Goal: Complete application form

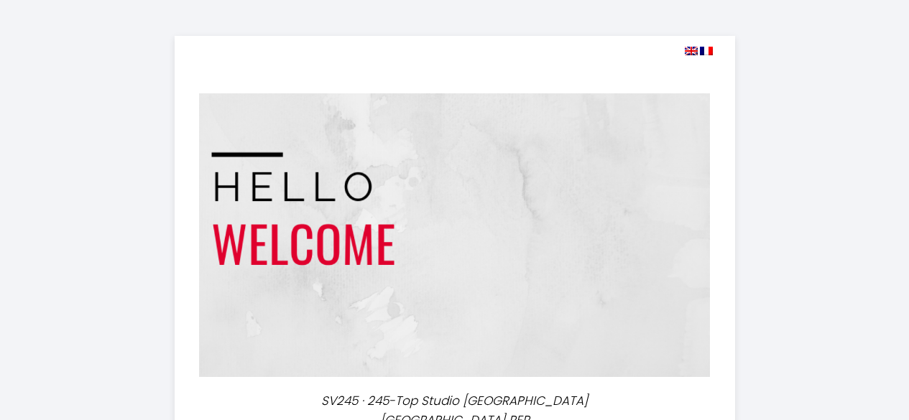
select select
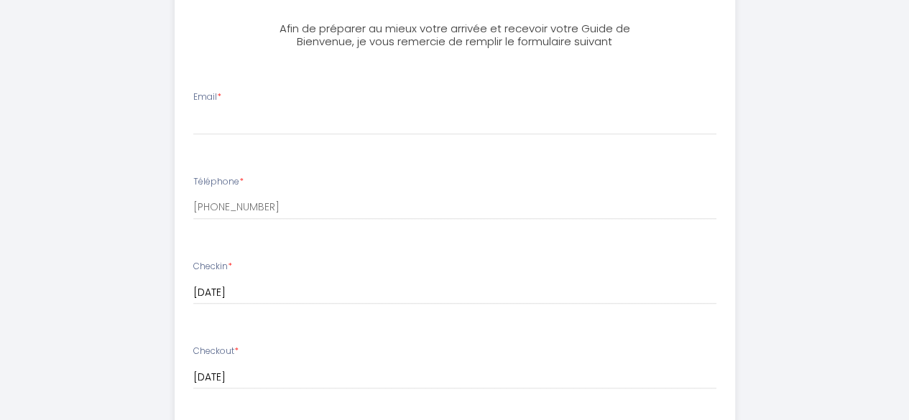
scroll to position [417, 0]
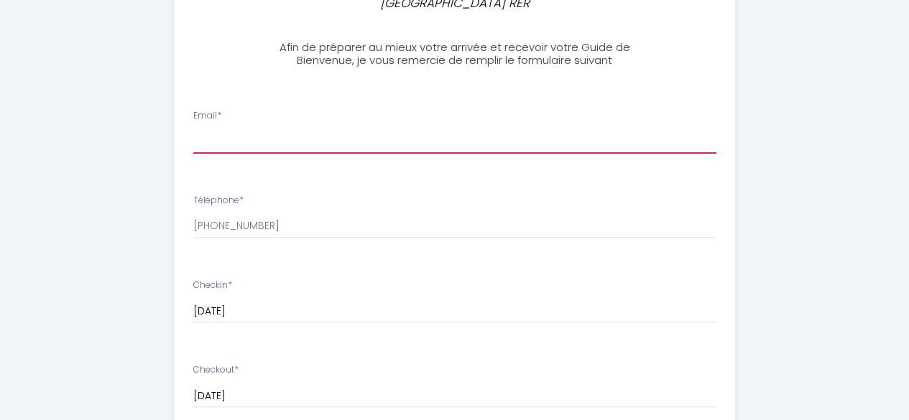
click at [282, 128] on input "Email *" at bounding box center [454, 141] width 523 height 26
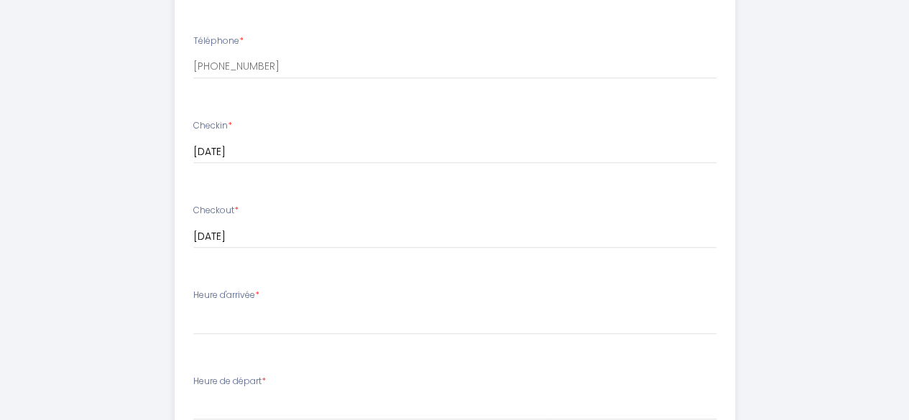
scroll to position [658, 0]
type input "[EMAIL_ADDRESS][DOMAIN_NAME]"
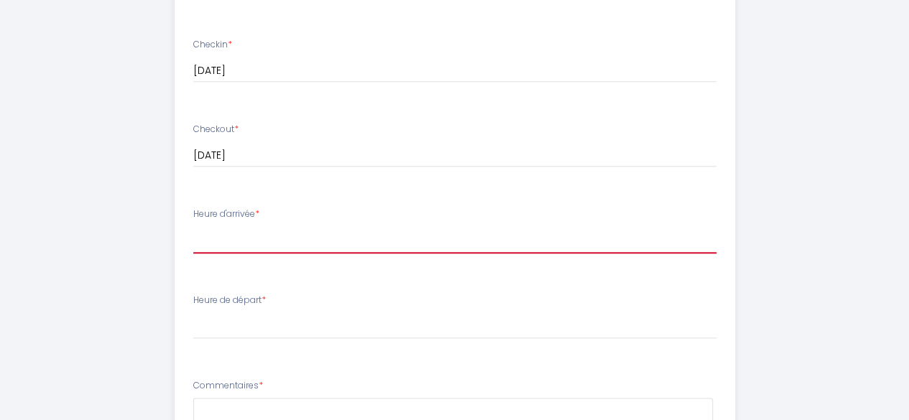
click at [273, 226] on select "17:00 17:30 18:00 18:30 19:00 19:30 20:00 20:30 21:00" at bounding box center [454, 239] width 523 height 27
select select "18:30"
click at [193, 226] on select "17:00 17:30 18:00 18:30 19:00 19:30 20:00 20:30 21:00" at bounding box center [454, 239] width 523 height 27
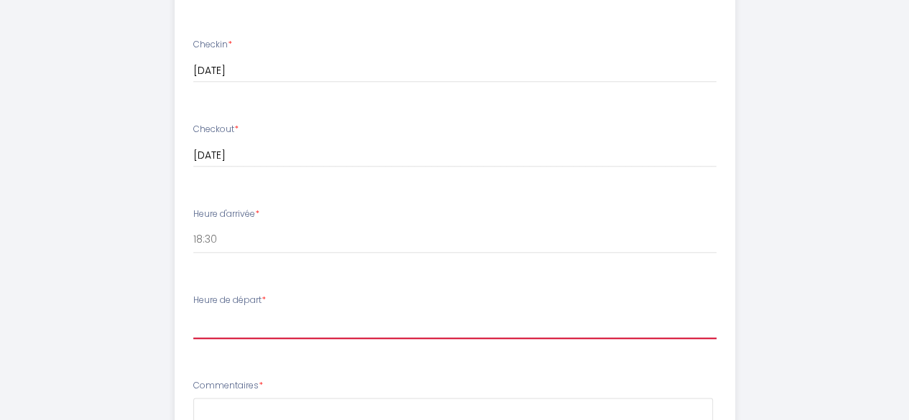
click at [256, 312] on select "00:00 00:30 01:00 01:30 02:00 02:30 03:00 03:30 04:00 04:30 05:00 05:30 06:00 0…" at bounding box center [454, 325] width 523 height 27
select select "10:30"
click at [193, 312] on select "00:00 00:30 01:00 01:30 02:00 02:30 03:00 03:30 04:00 04:30 05:00 05:30 06:00 0…" at bounding box center [454, 325] width 523 height 27
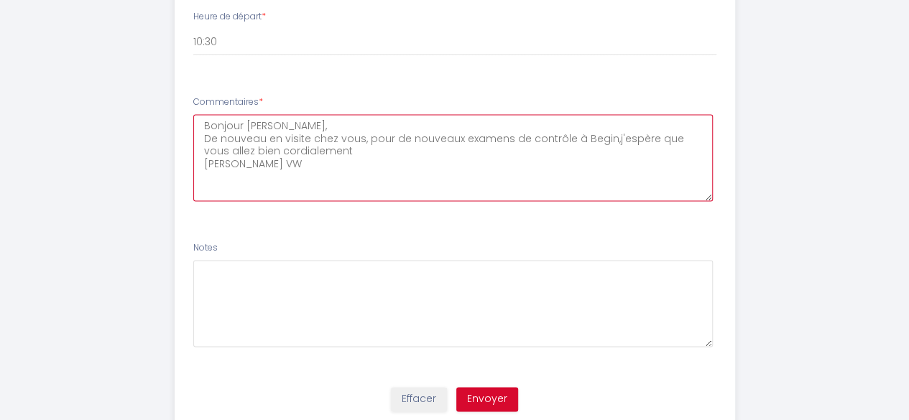
scroll to position [970, 0]
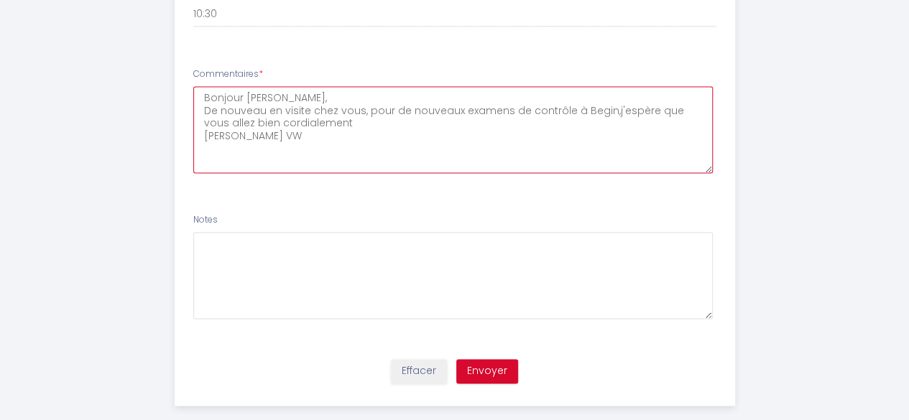
type textarea "Bonjour [PERSON_NAME], De nouveau en visite chez vous, pour de nouveaux examens…"
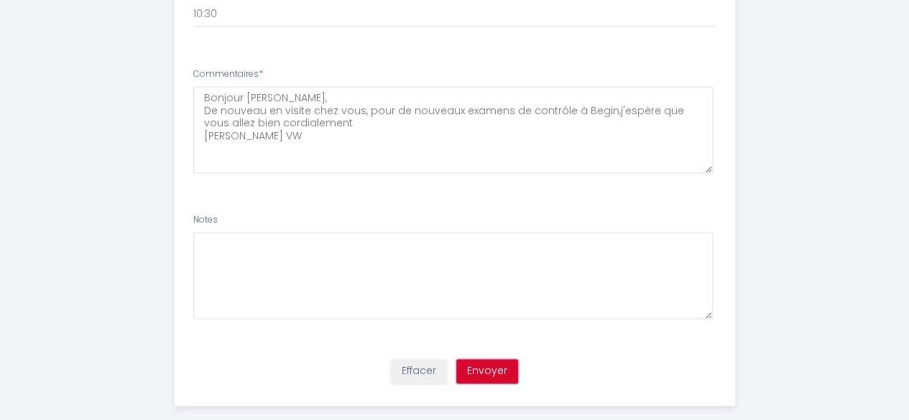
click at [479, 359] on button "Envoyer" at bounding box center [487, 371] width 62 height 24
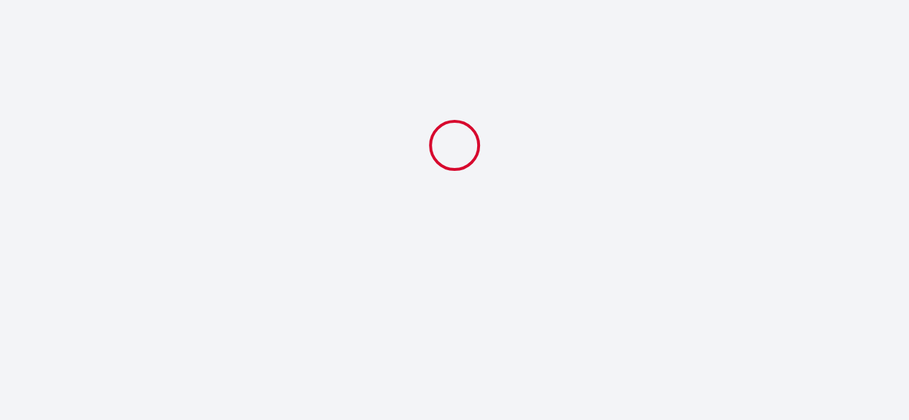
scroll to position [0, 0]
select select "18:30"
select select "10:30"
